Goal: Information Seeking & Learning: Find specific fact

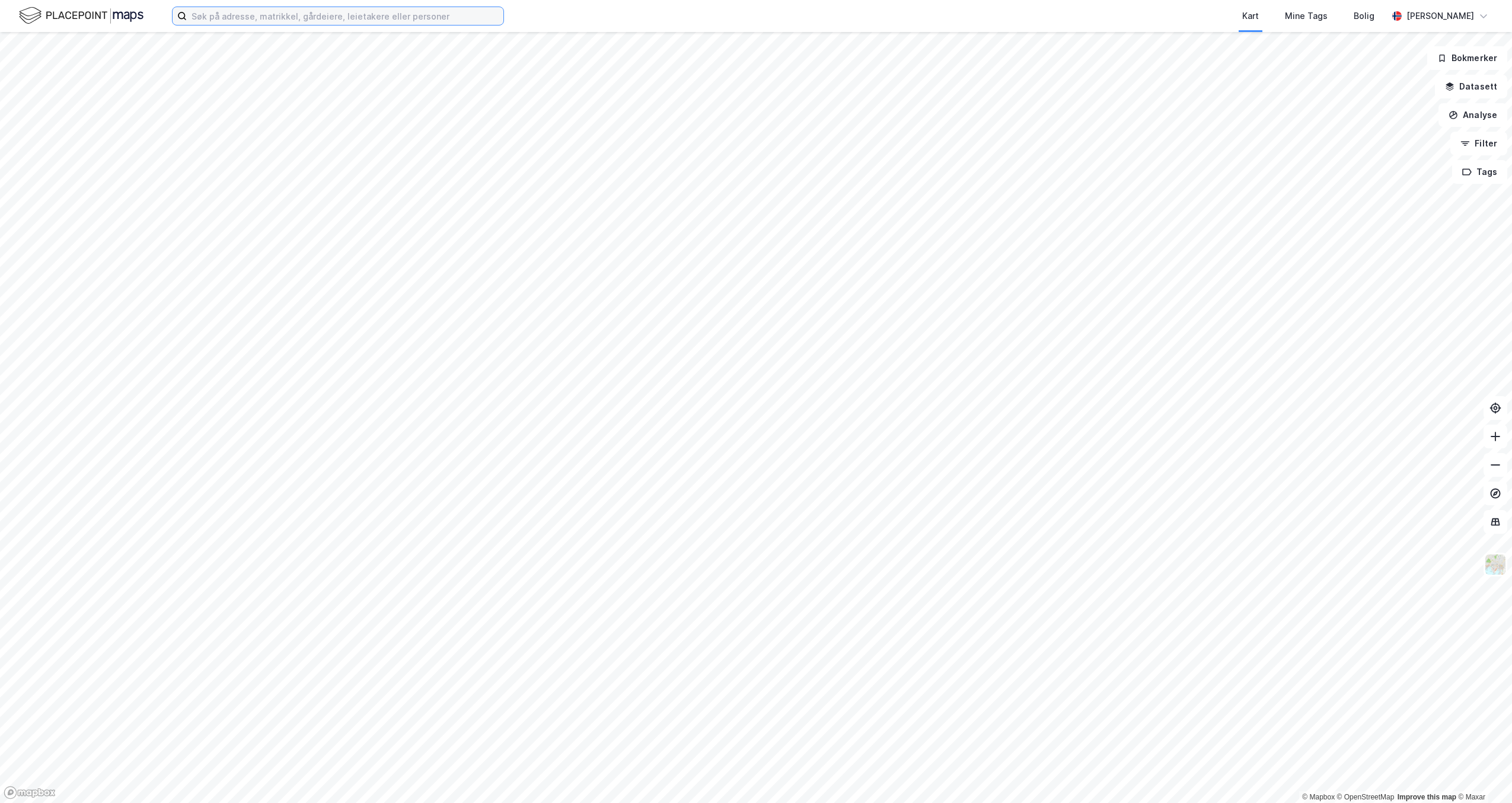
click at [246, 22] on input at bounding box center [345, 16] width 317 height 18
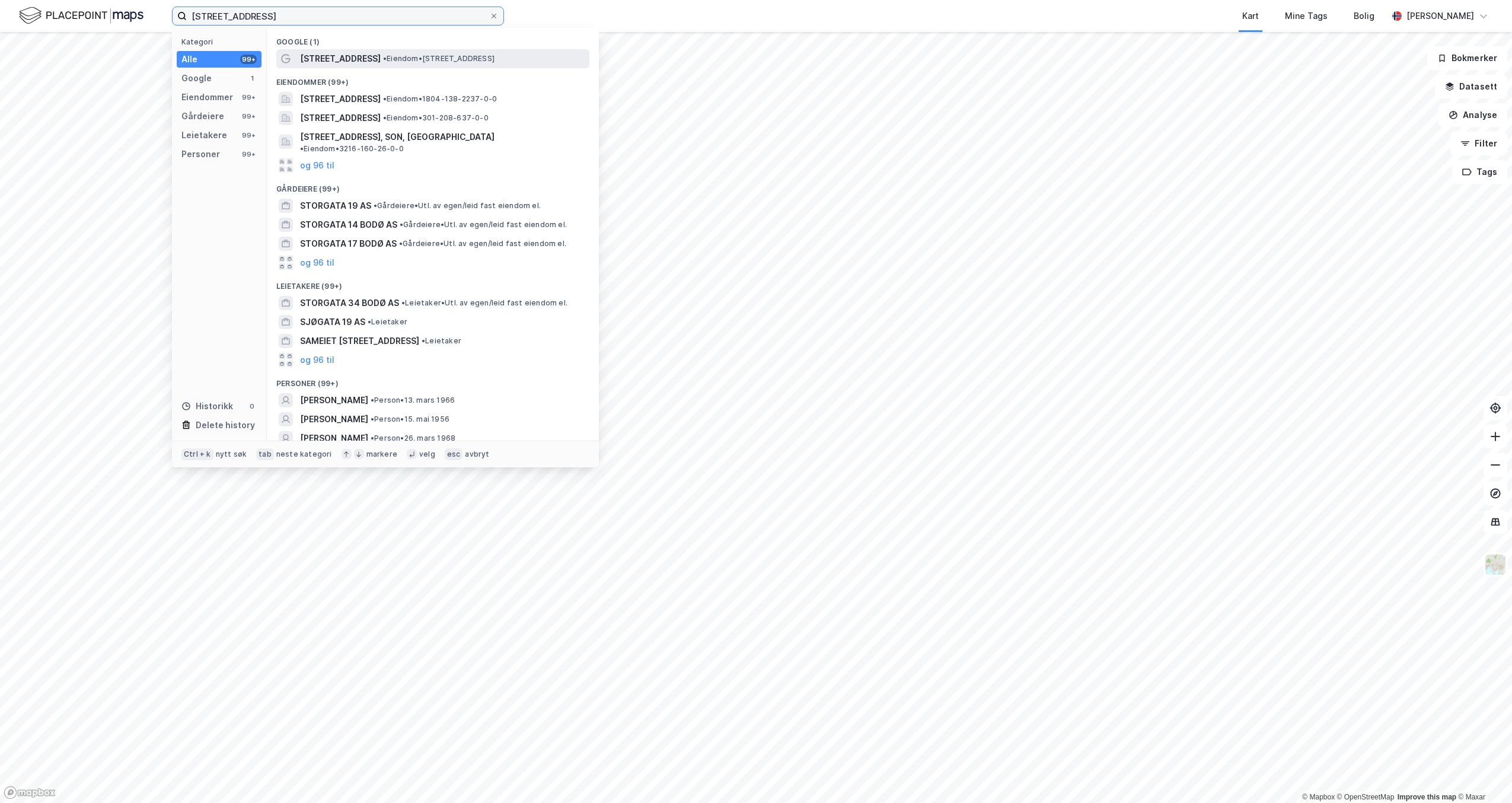
type input "[STREET_ADDRESS]"
click at [332, 60] on span "[STREET_ADDRESS]" at bounding box center [340, 59] width 81 height 14
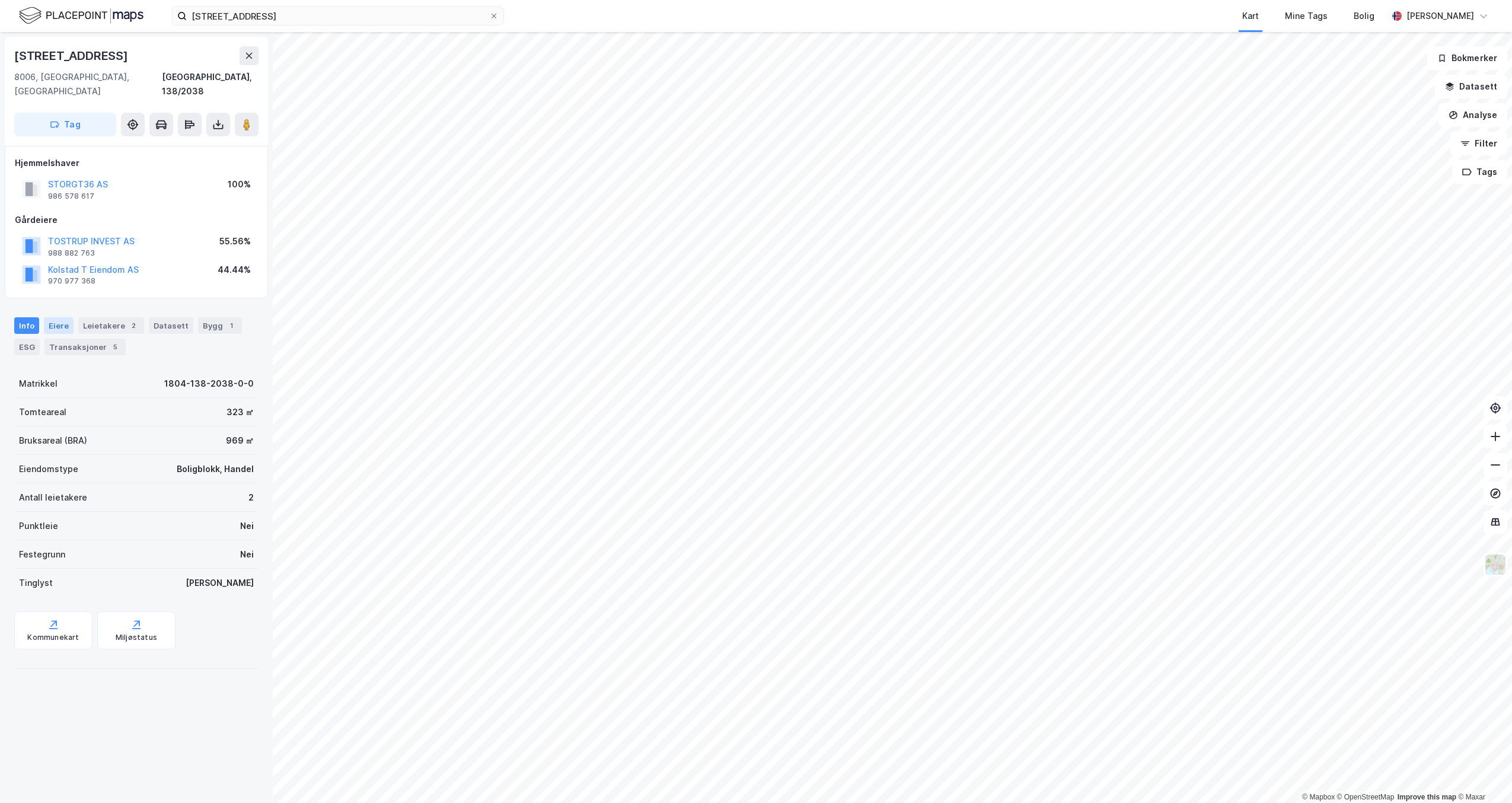
click at [49, 317] on div "Eiere" at bounding box center [59, 325] width 30 height 16
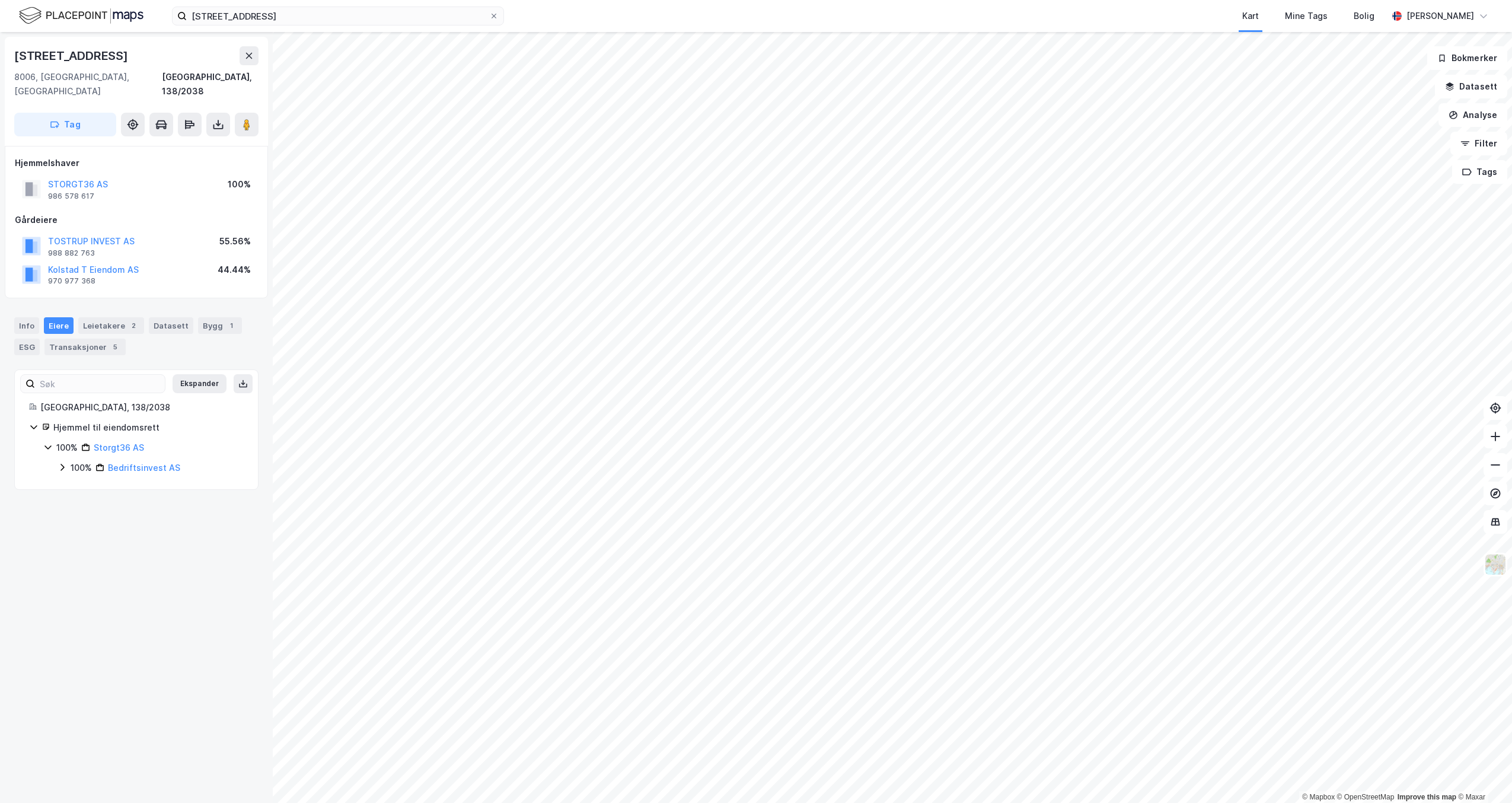
click at [67, 462] on icon at bounding box center [62, 467] width 9 height 9
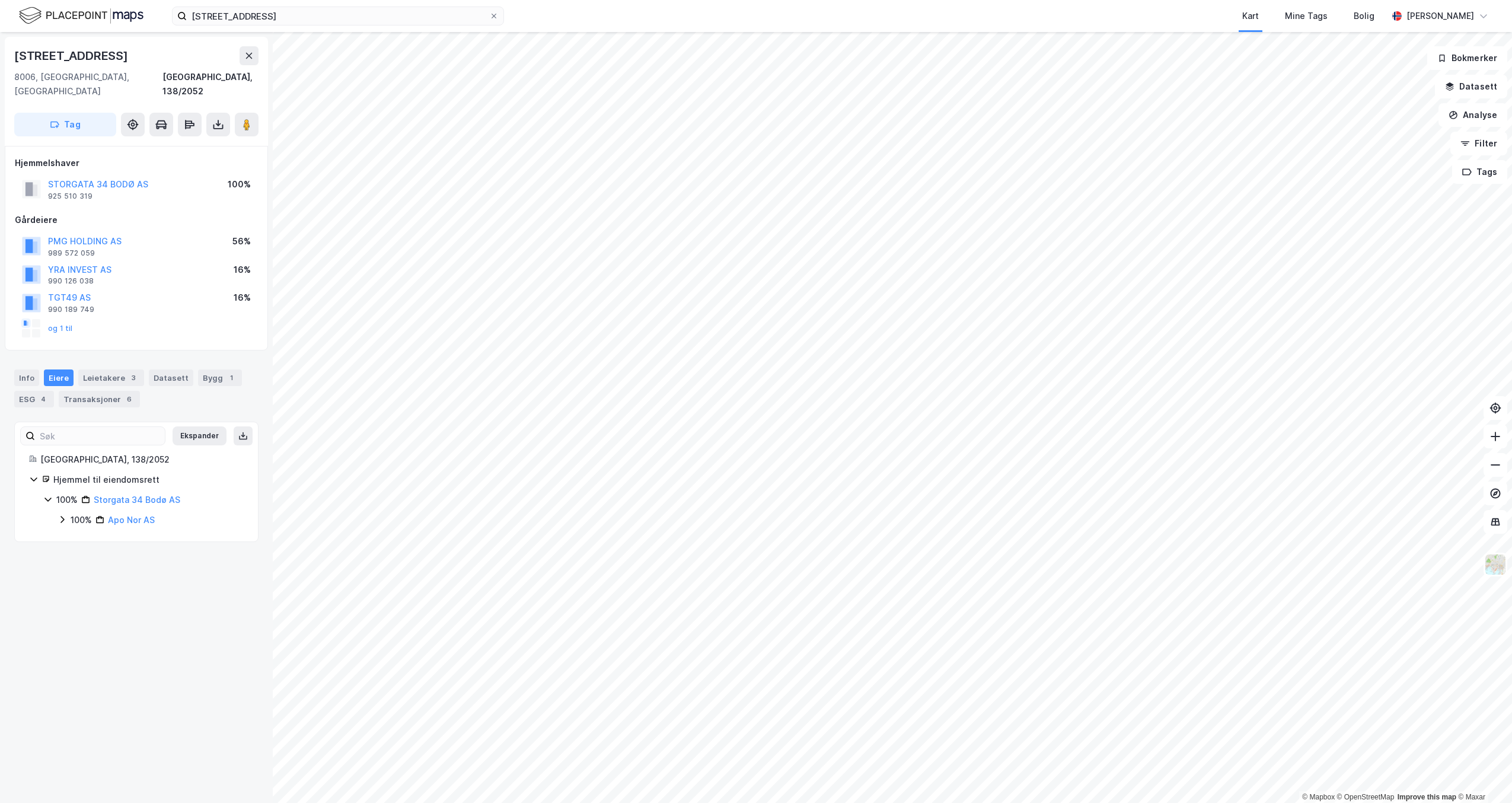
click at [67, 515] on icon at bounding box center [62, 520] width 9 height 9
click at [77, 535] on icon at bounding box center [76, 540] width 9 height 9
click at [60, 515] on icon at bounding box center [62, 520] width 9 height 9
click at [74, 535] on icon at bounding box center [76, 540] width 9 height 9
click at [62, 516] on icon at bounding box center [62, 519] width 4 height 7
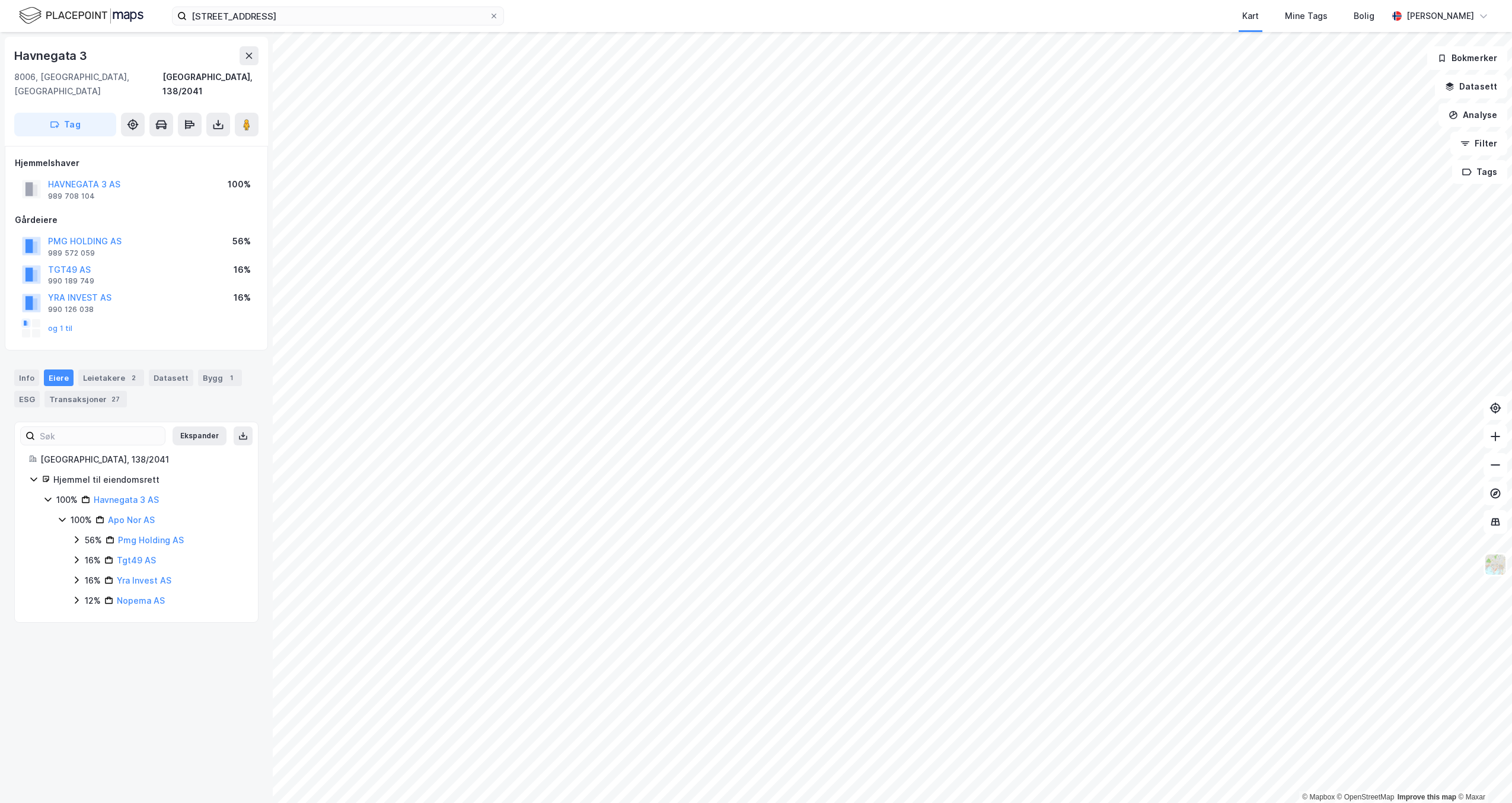
click at [74, 535] on icon at bounding box center [76, 540] width 9 height 9
click at [73, 576] on icon at bounding box center [76, 580] width 9 height 9
click at [74, 628] on div "16% Yra Invest AS" at bounding box center [157, 635] width 172 height 14
click at [71, 660] on div "100% Apo Nor AS 56% Pmg Holding AS 100% - [PERSON_NAME] 16% Tgt49 AS 100% - [PE…" at bounding box center [150, 604] width 186 height 183
click at [74, 684] on icon at bounding box center [76, 689] width 9 height 9
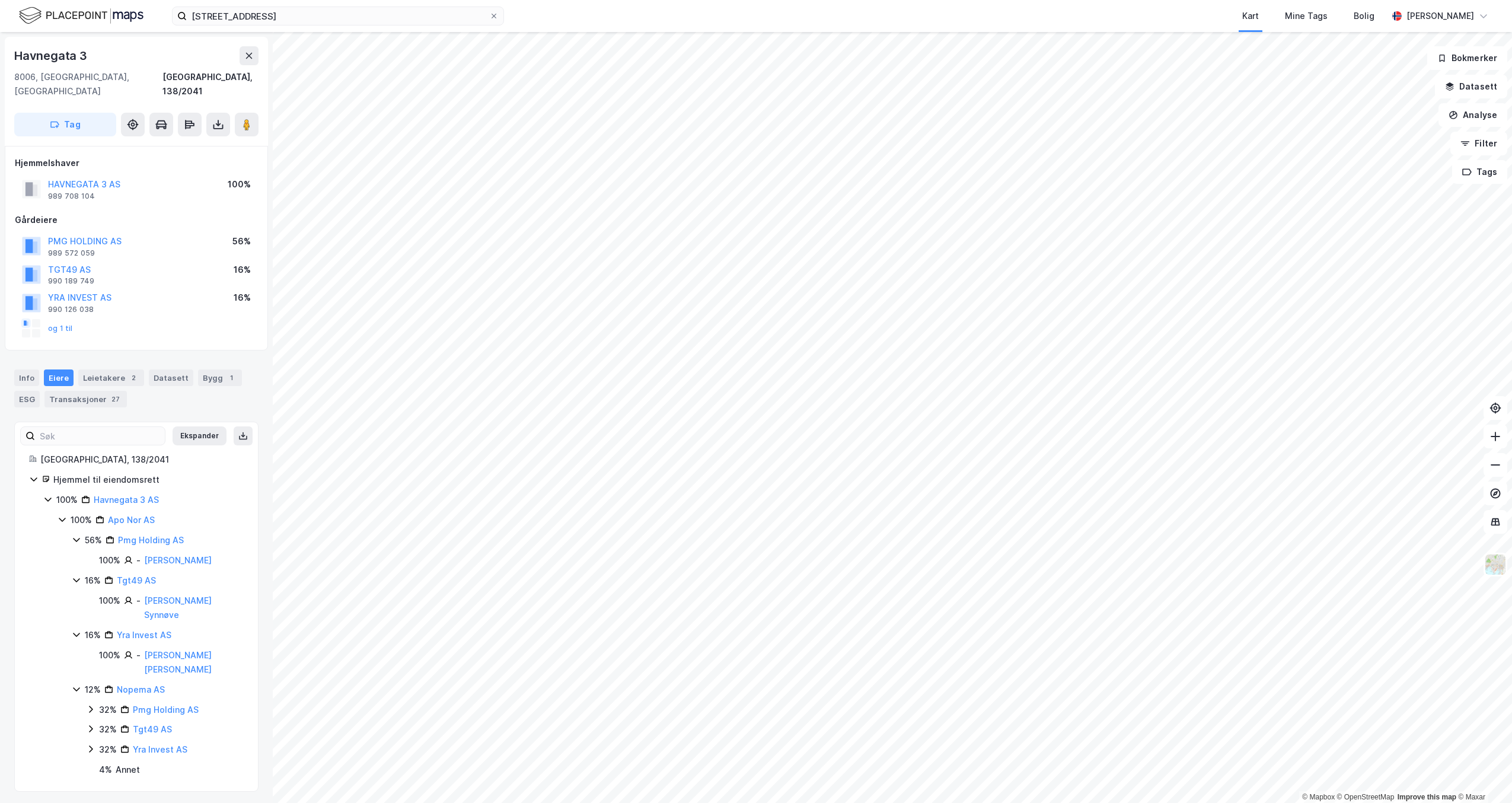
click at [90, 744] on icon at bounding box center [91, 749] width 9 height 9
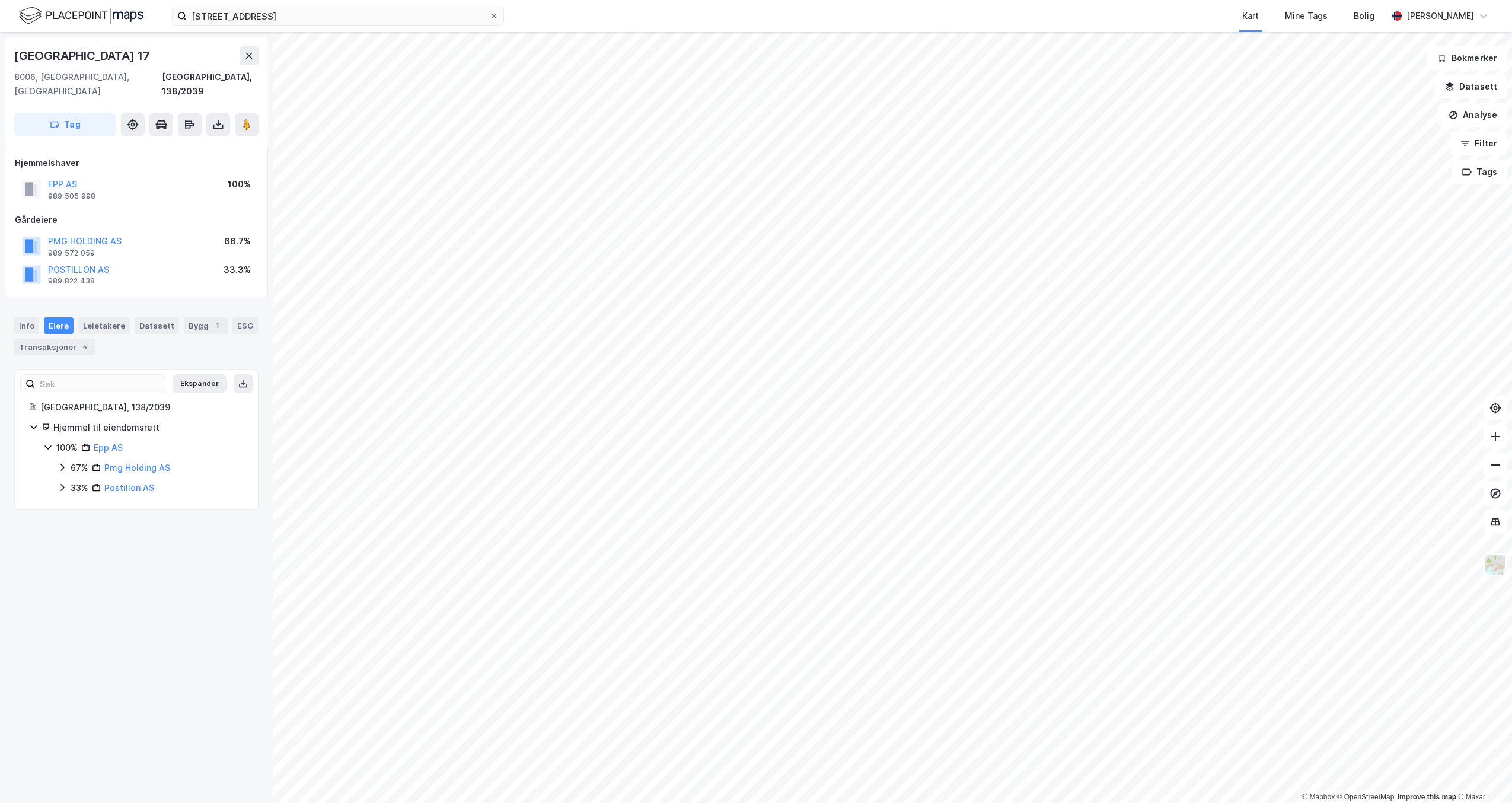
click at [58, 483] on icon at bounding box center [62, 487] width 9 height 9
click at [61, 462] on icon at bounding box center [62, 467] width 9 height 9
